Goal: Transaction & Acquisition: Purchase product/service

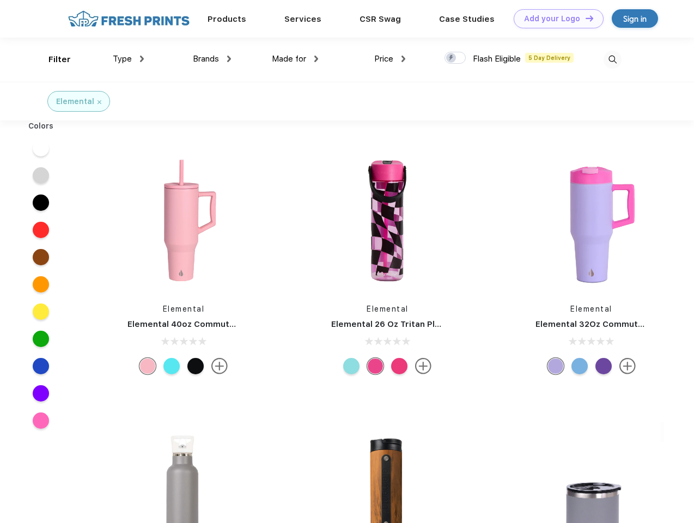
click at [554, 19] on link "Add your Logo Design Tool" at bounding box center [559, 18] width 90 height 19
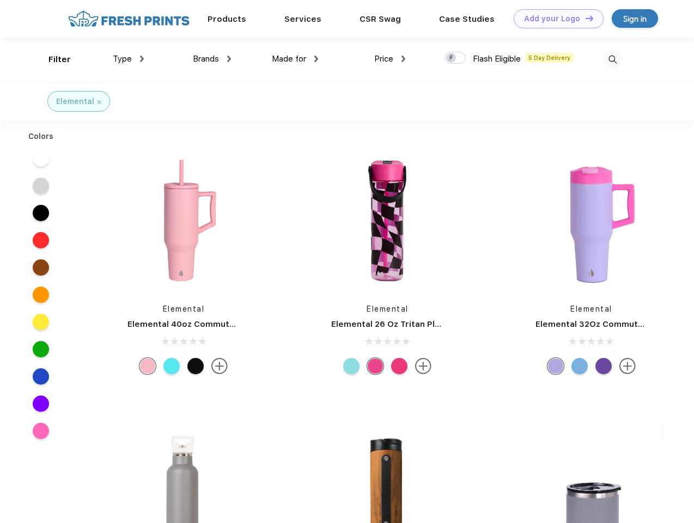
click at [0, 0] on div "Design Tool" at bounding box center [0, 0] width 0 height 0
click at [584, 18] on link "Add your Logo Design Tool" at bounding box center [559, 18] width 90 height 19
click at [52, 59] on div "Filter" at bounding box center [59, 59] width 22 height 13
click at [129, 59] on span "Type" at bounding box center [122, 59] width 19 height 10
click at [212, 59] on span "Brands" at bounding box center [206, 59] width 26 height 10
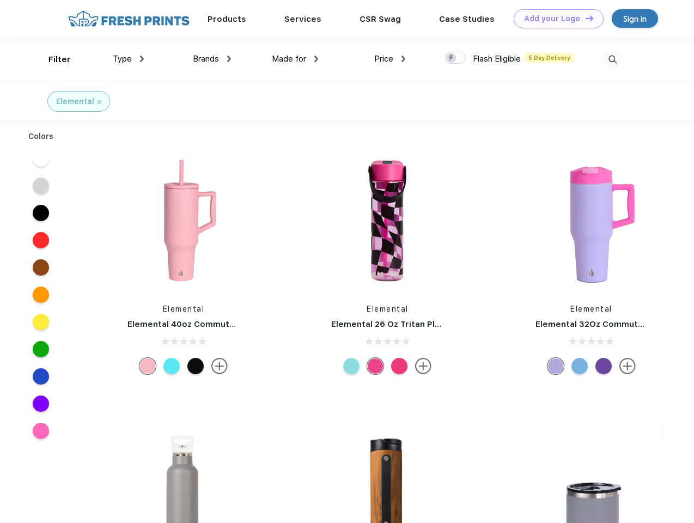
click at [295, 59] on span "Made for" at bounding box center [289, 59] width 34 height 10
click at [390, 59] on span "Price" at bounding box center [383, 59] width 19 height 10
click at [455, 58] on div at bounding box center [454, 58] width 21 height 12
click at [451, 58] on input "checkbox" at bounding box center [447, 54] width 7 height 7
click at [612, 59] on img at bounding box center [612, 60] width 18 height 18
